Goal: Communication & Community: Answer question/provide support

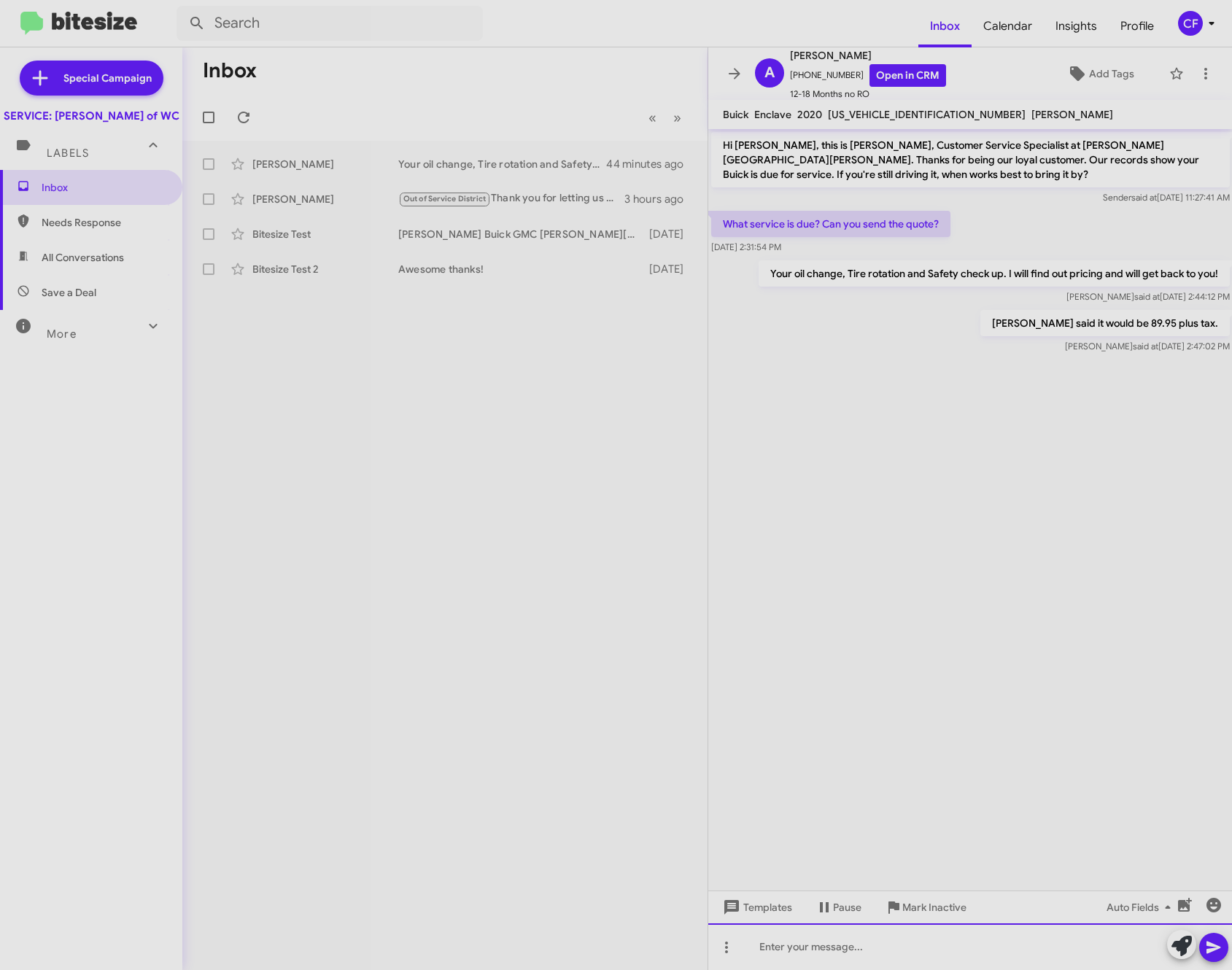
click at [938, 949] on div at bounding box center [970, 947] width 524 height 47
click at [1222, 943] on button at bounding box center [1213, 947] width 29 height 29
click at [1197, 68] on icon at bounding box center [1205, 73] width 18 height 18
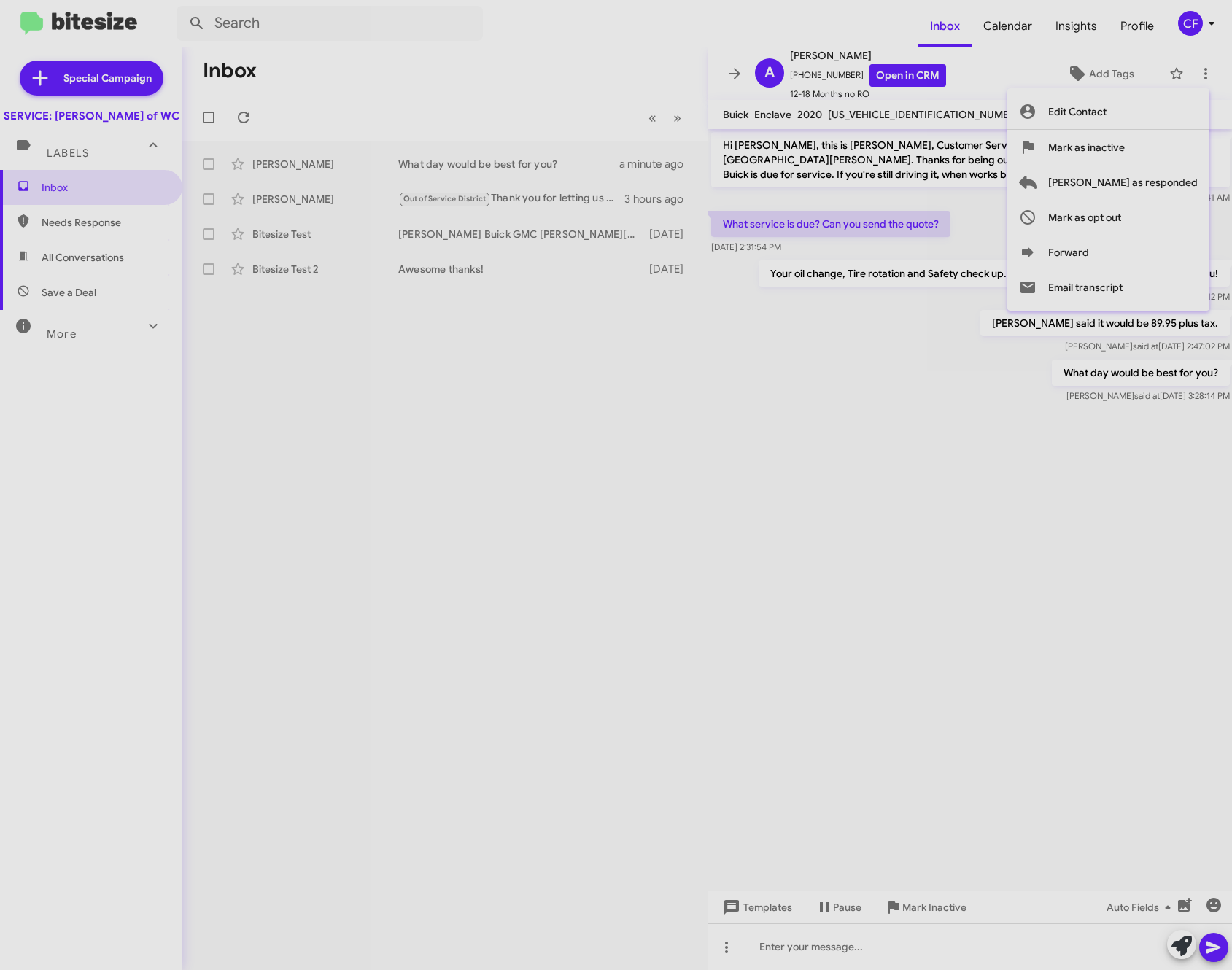
click at [1206, 68] on div at bounding box center [616, 485] width 1232 height 970
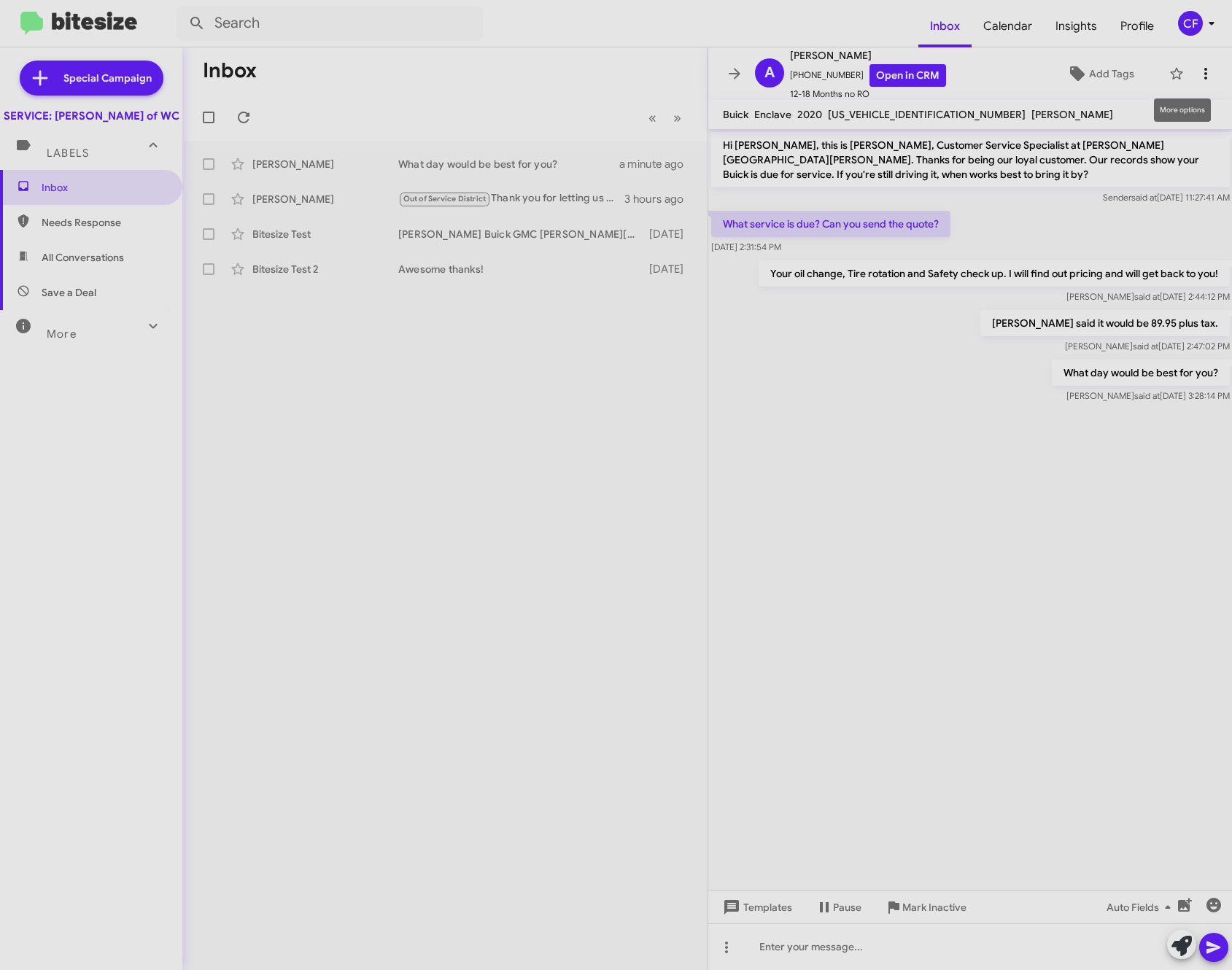
click at [1200, 70] on icon at bounding box center [1205, 73] width 18 height 18
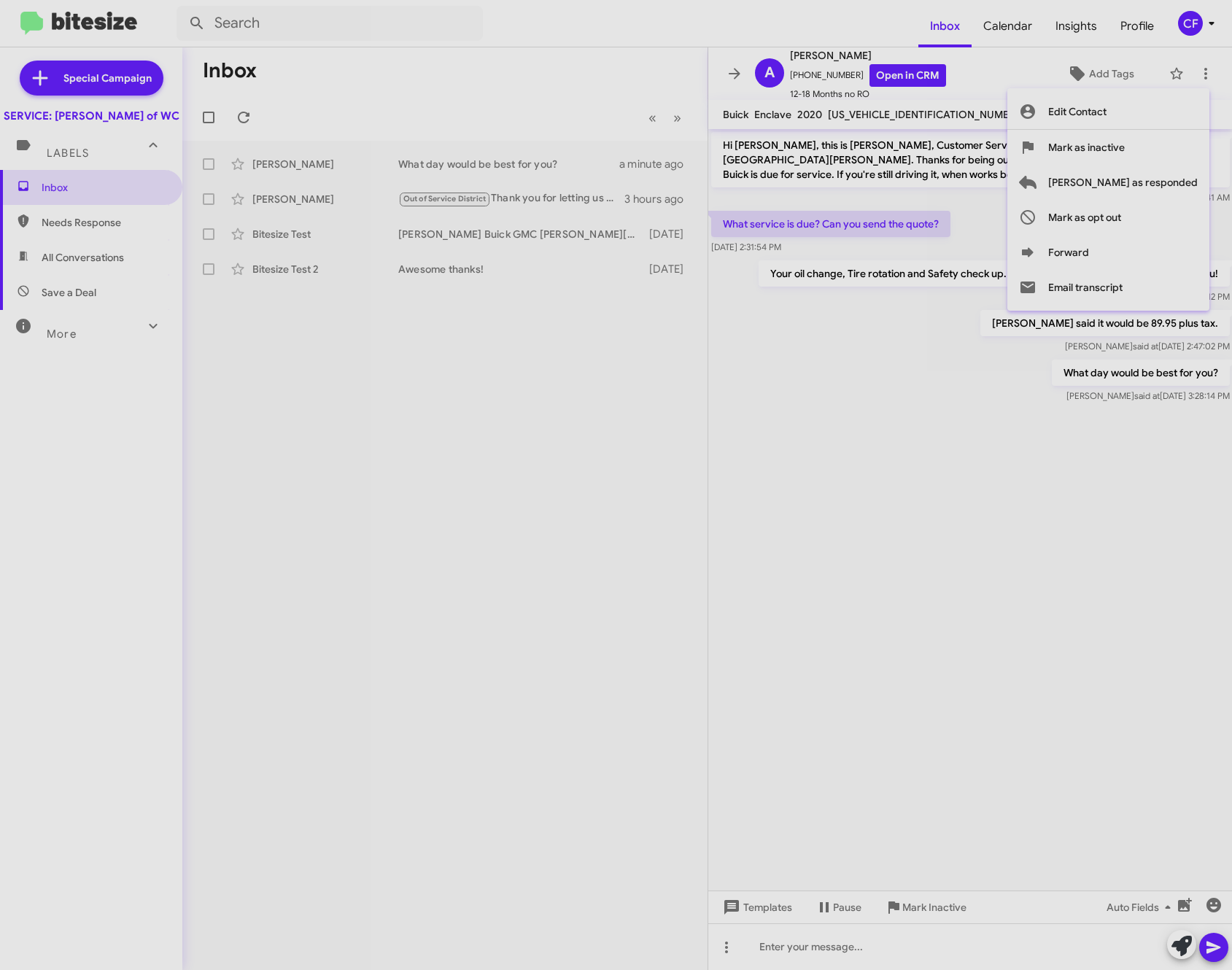
click at [1188, 14] on div at bounding box center [616, 485] width 1232 height 970
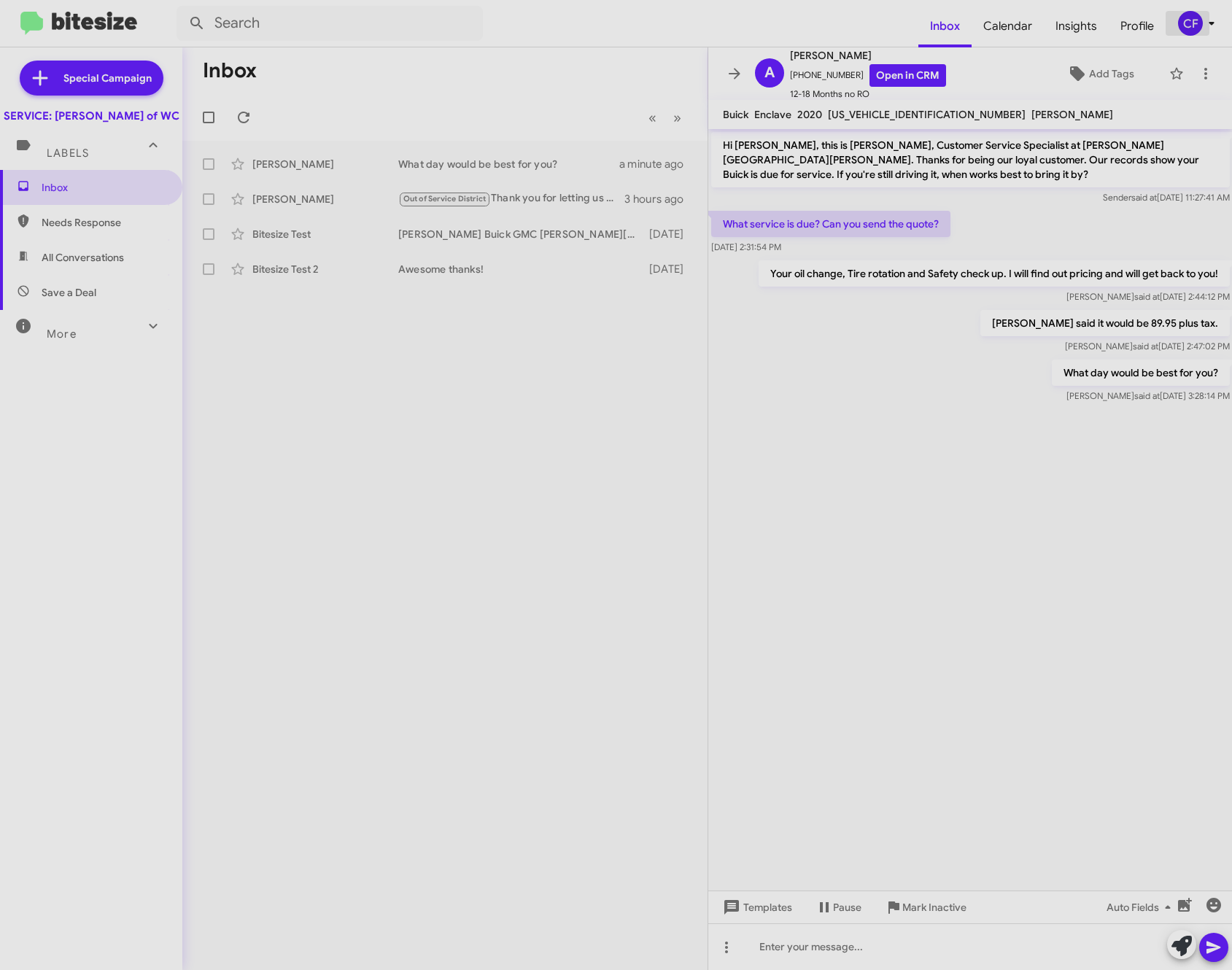
click at [1193, 19] on div "CF" at bounding box center [1190, 23] width 25 height 25
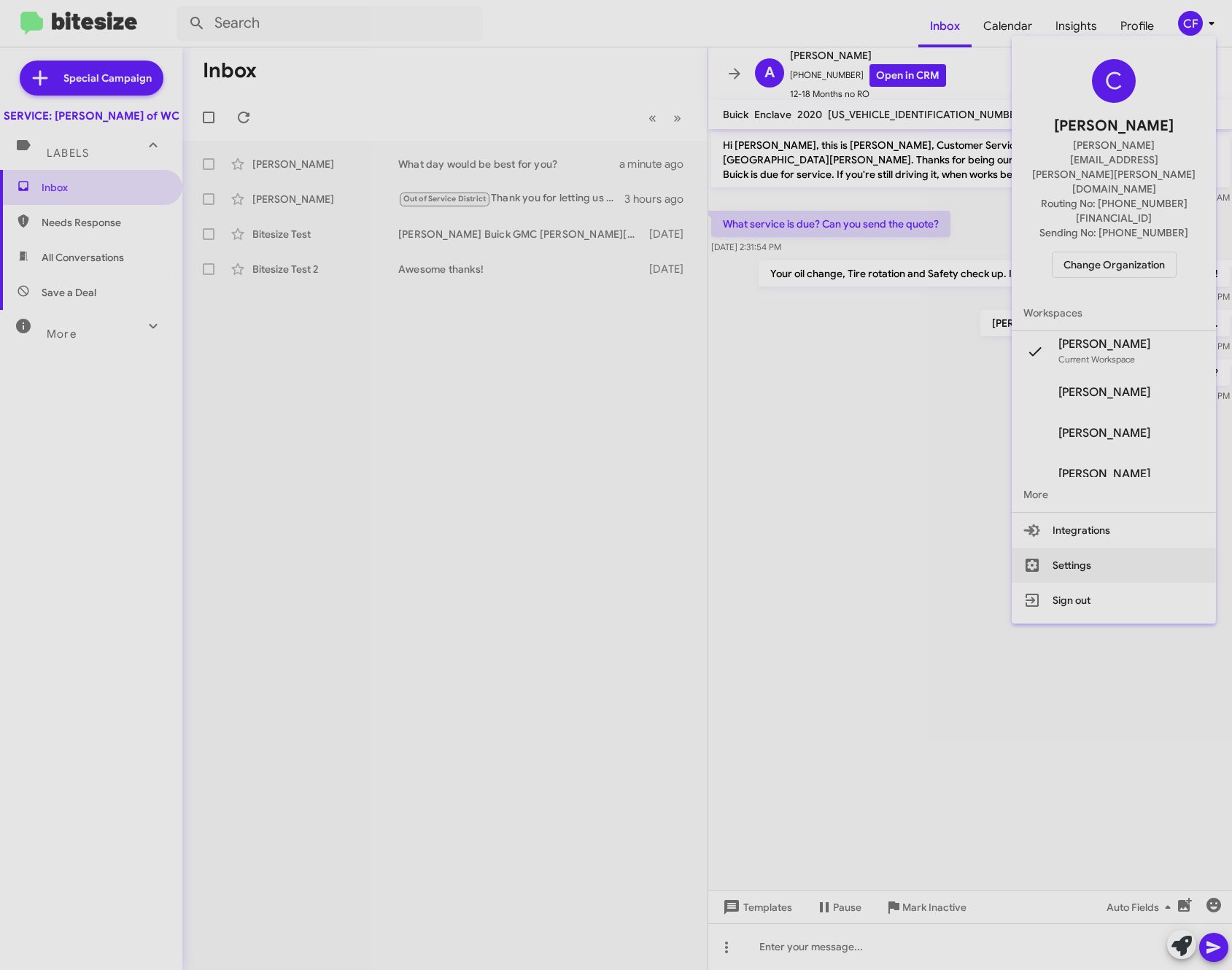
click at [1103, 548] on button "Settings" at bounding box center [1113, 565] width 204 height 35
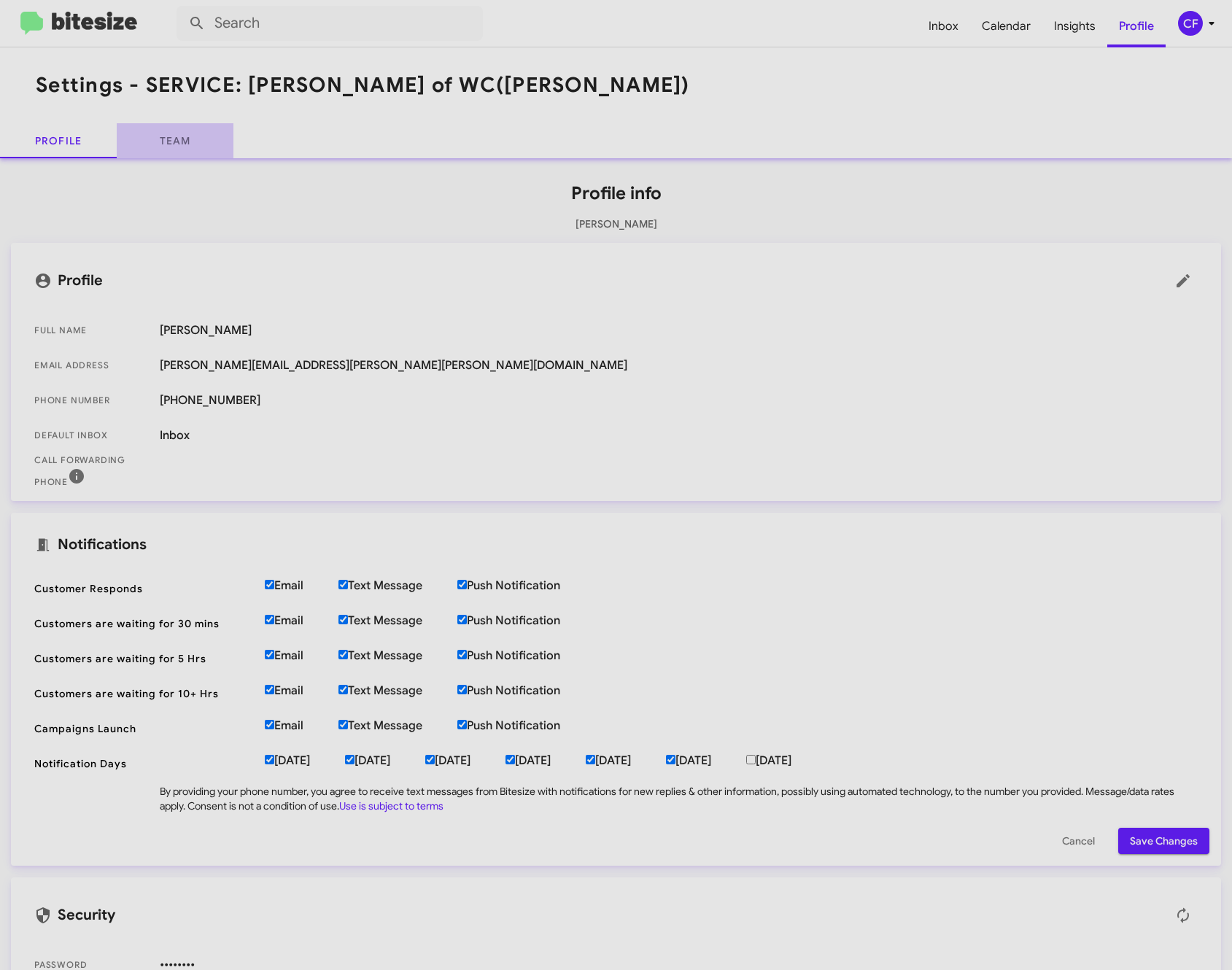
click at [170, 131] on link "Team" at bounding box center [175, 141] width 117 height 35
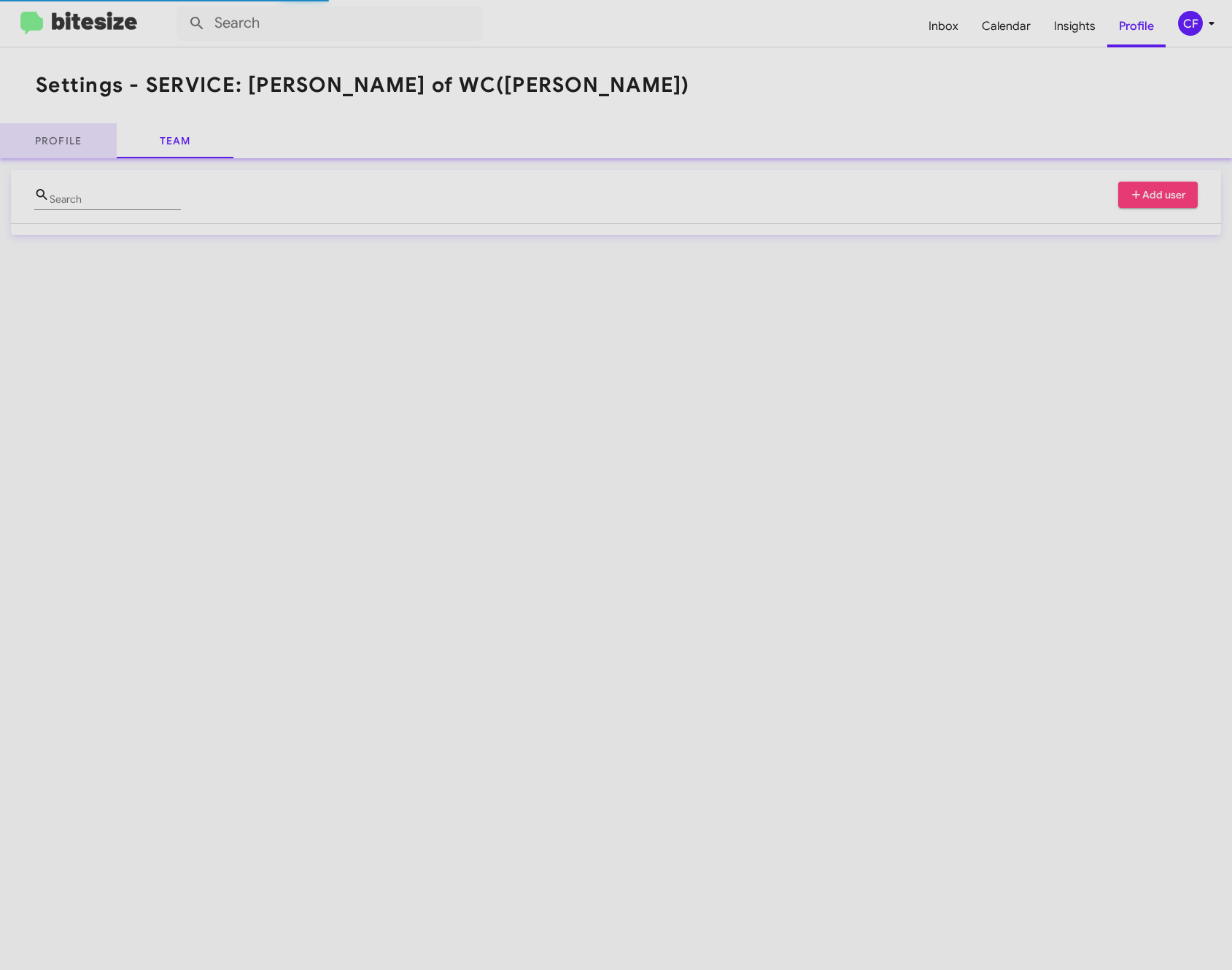
click at [53, 142] on link "Profile" at bounding box center [58, 141] width 117 height 35
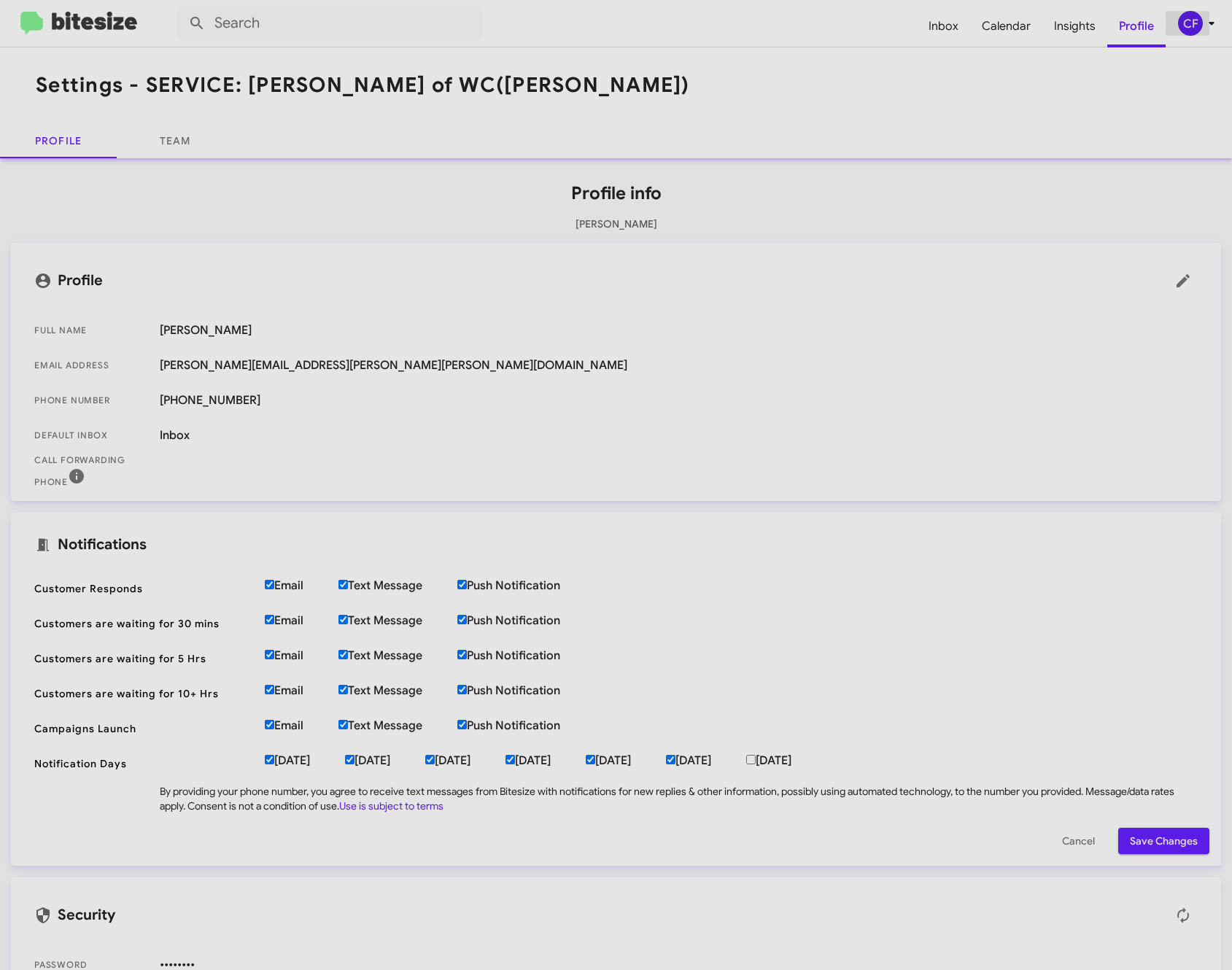
click at [1191, 32] on div "CF" at bounding box center [1190, 23] width 25 height 25
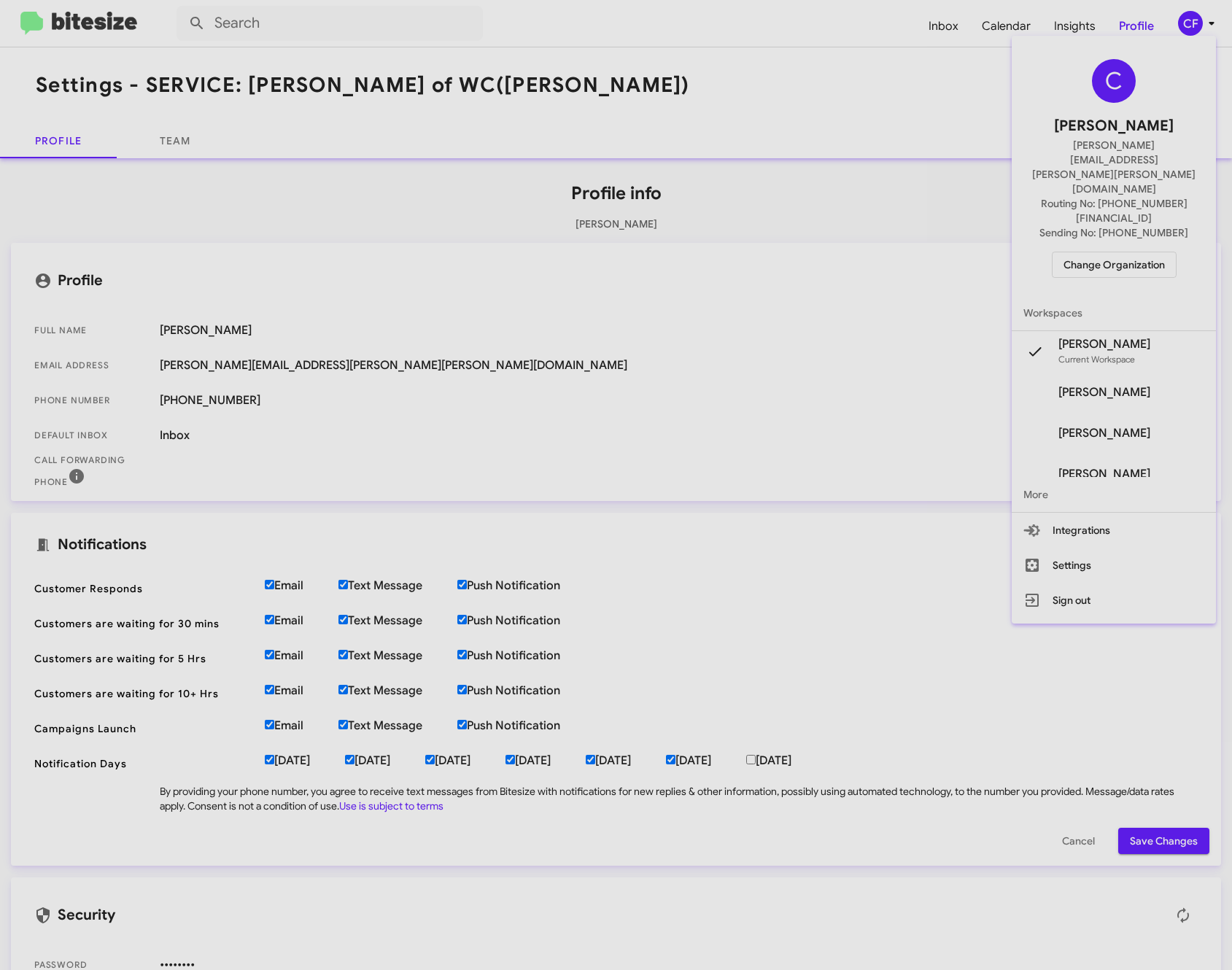
click at [1126, 385] on span "[PERSON_NAME]" at bounding box center [1104, 392] width 92 height 14
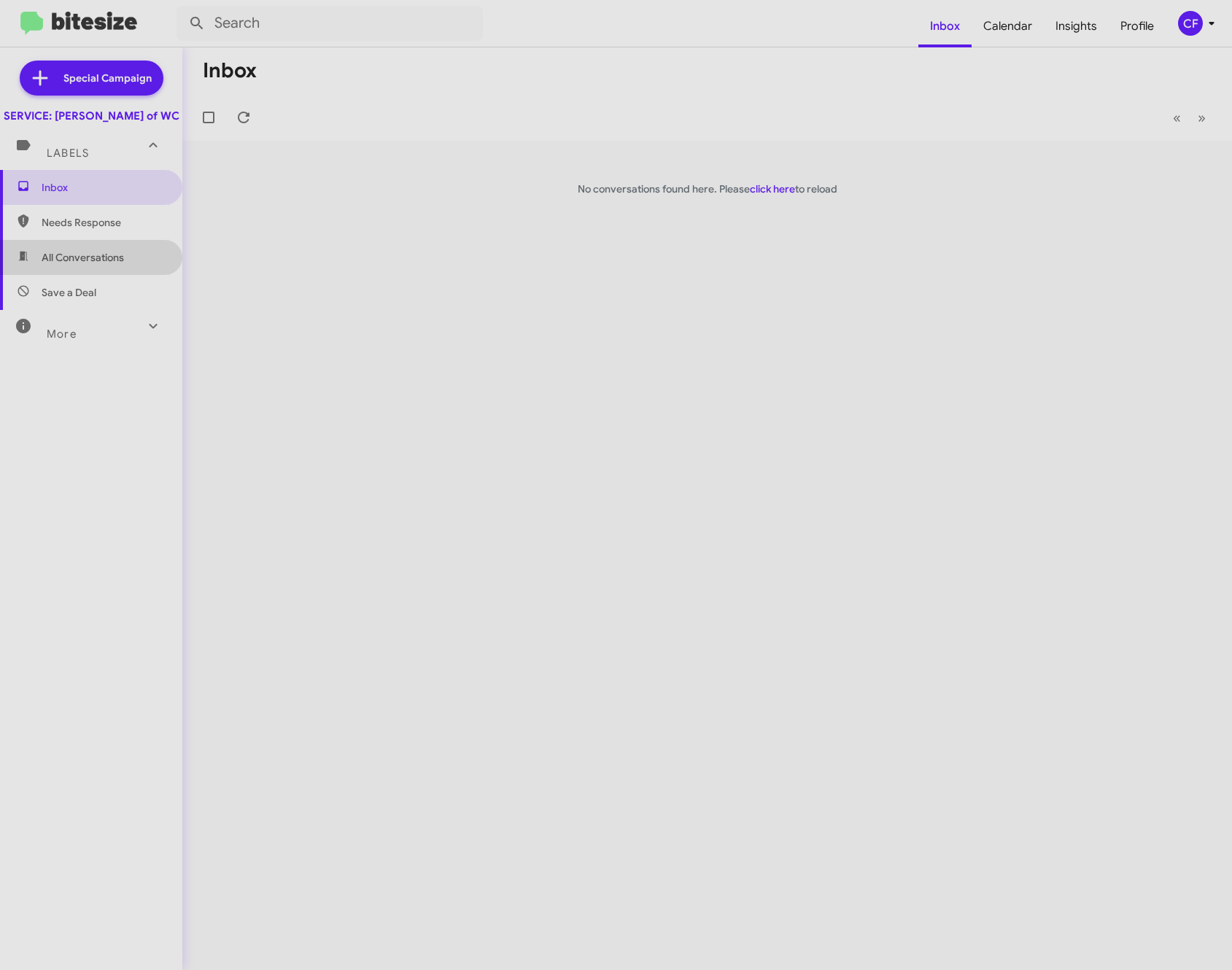
click at [98, 265] on span "All Conversations" at bounding box center [83, 257] width 83 height 14
type input "in:all-conversations"
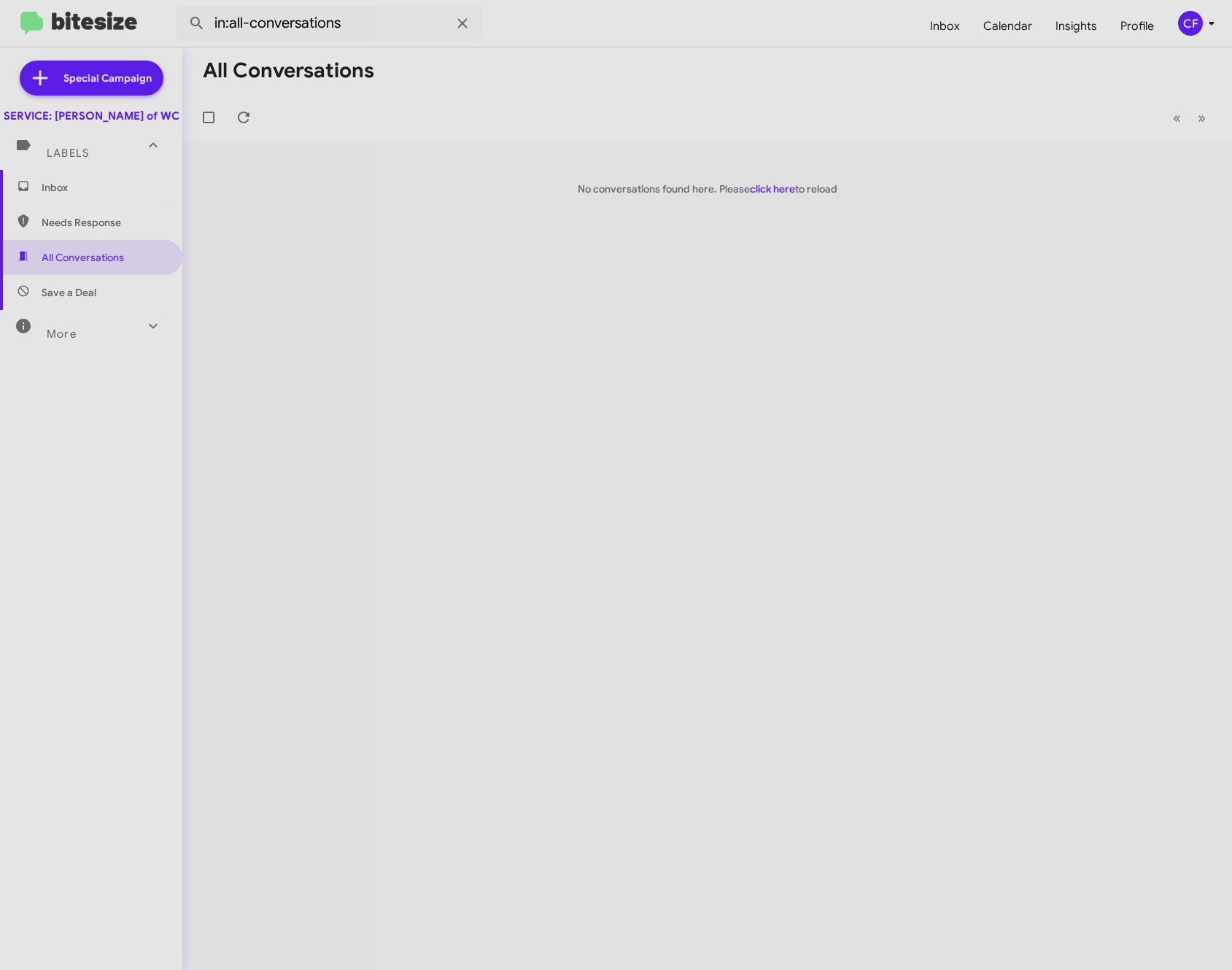
click at [1189, 26] on div "CF" at bounding box center [1190, 23] width 25 height 25
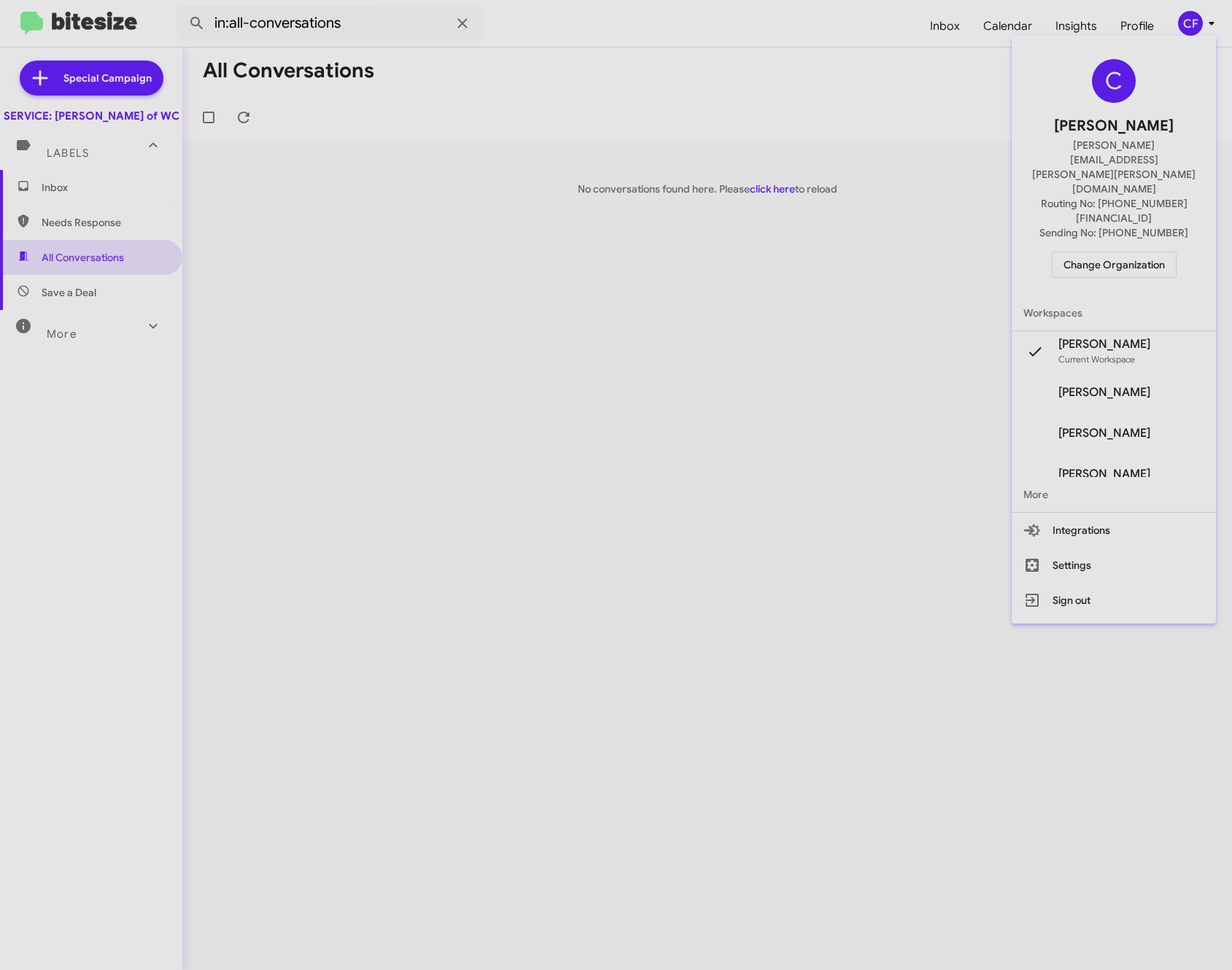
click at [1102, 385] on span "[PERSON_NAME]" at bounding box center [1104, 392] width 92 height 14
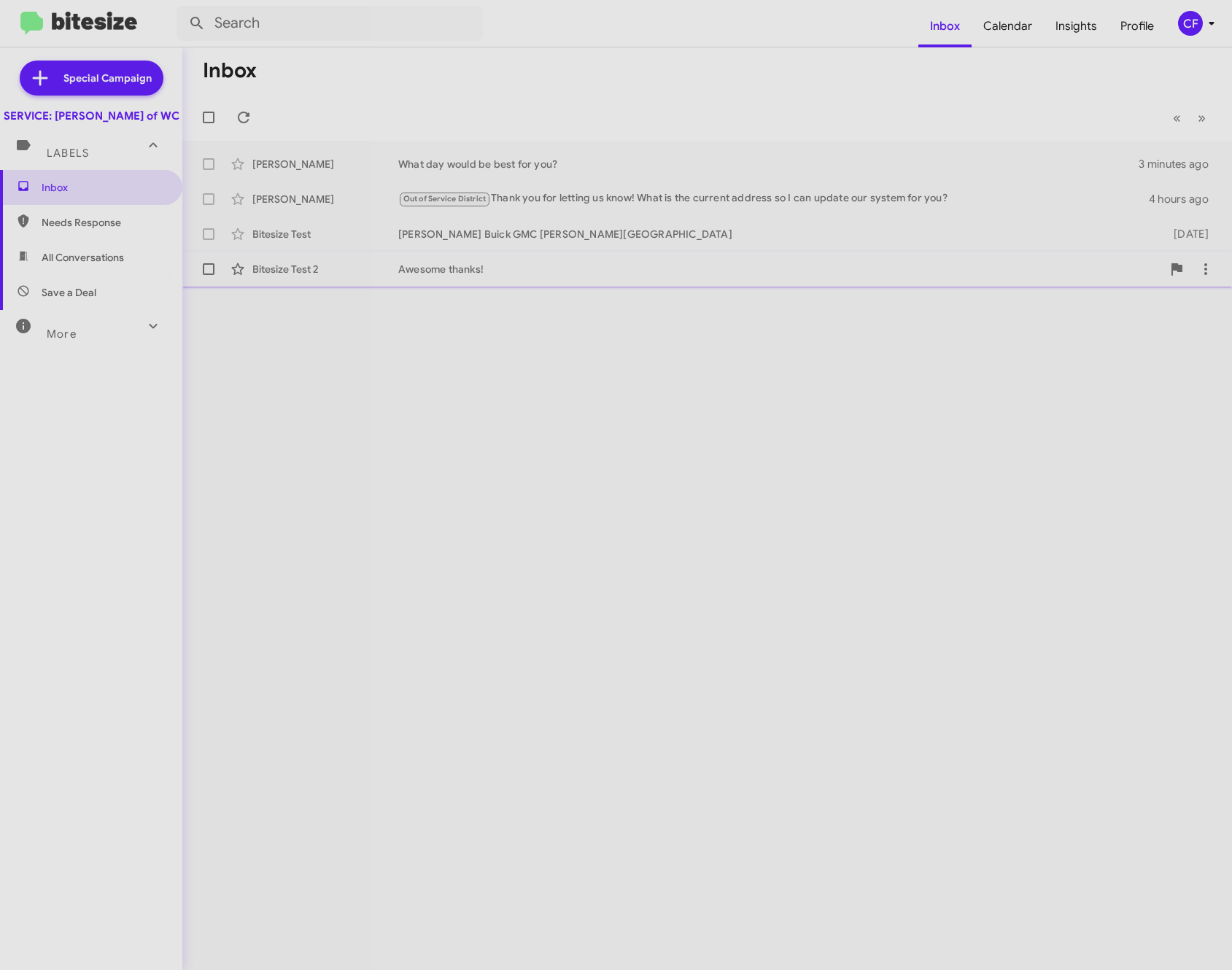
click at [660, 260] on div "Bitesize Test 2 Awesome thanks! [DATE]" at bounding box center [706, 269] width 1026 height 29
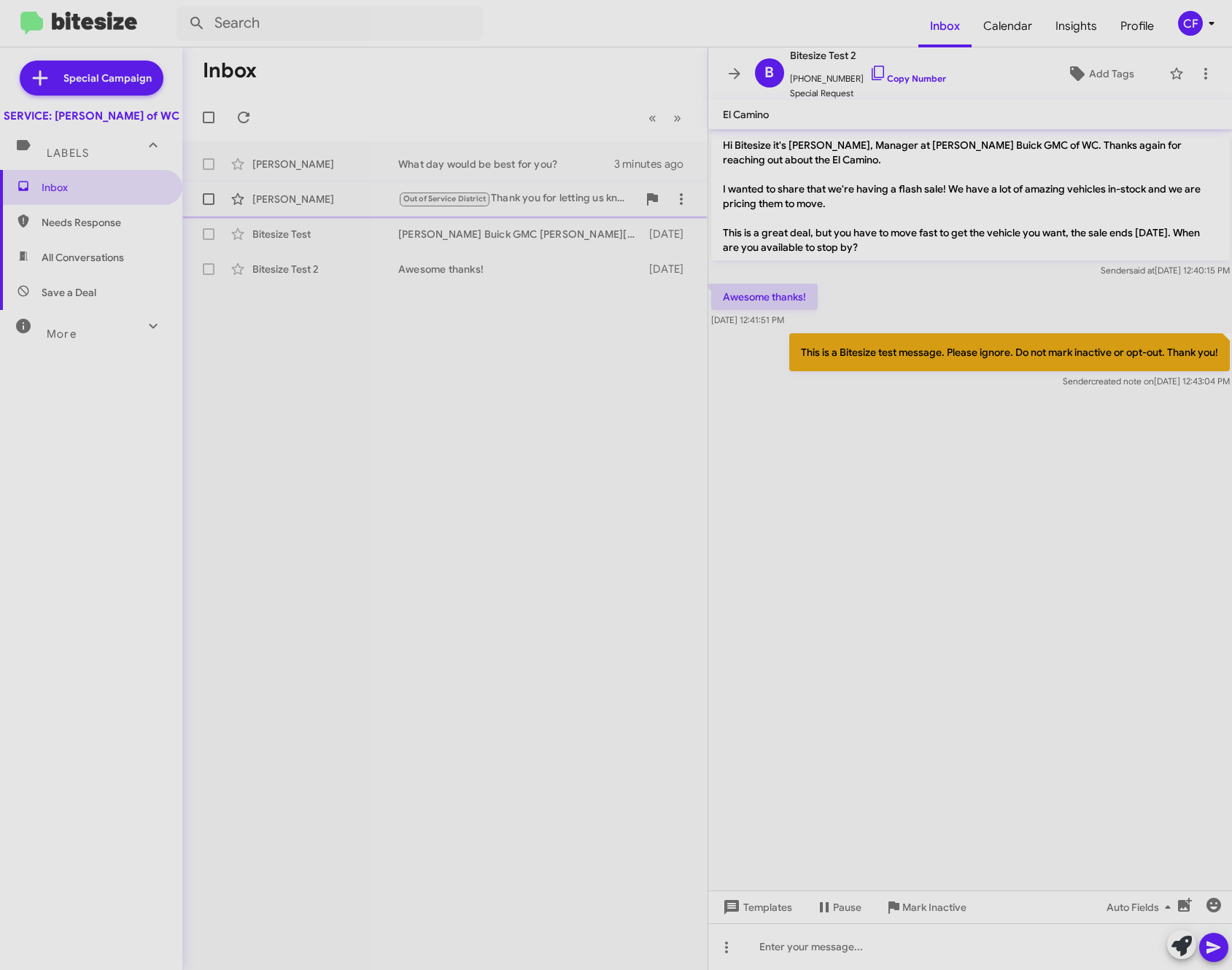
click at [376, 215] on span "Eddie Beverly Out of Service District Thank you for letting us know! What is th…" at bounding box center [444, 200] width 525 height 35
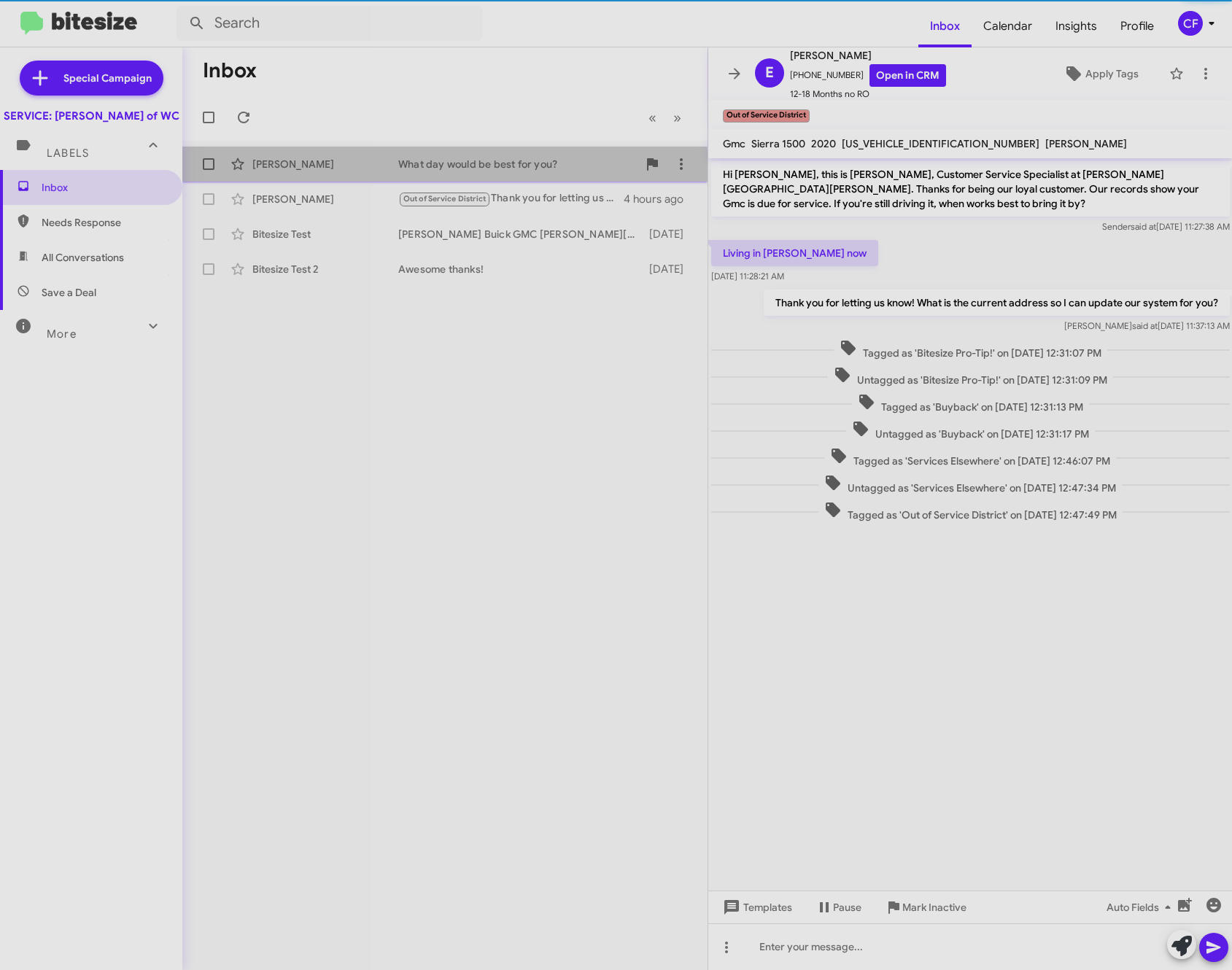
click at [363, 173] on div "Anne Smith What day would be best for you? 3 minutes ago" at bounding box center [444, 164] width 502 height 29
